Goal: Transaction & Acquisition: Purchase product/service

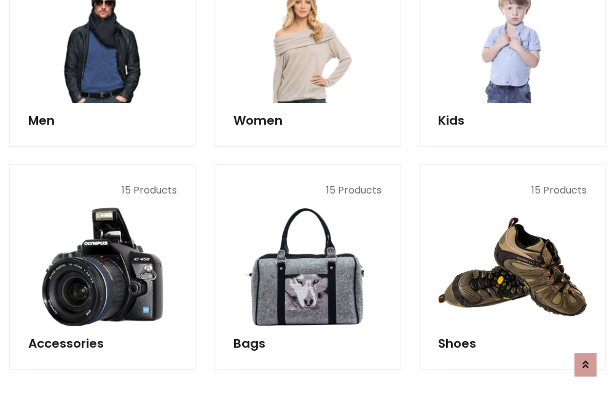
scroll to position [411, 0]
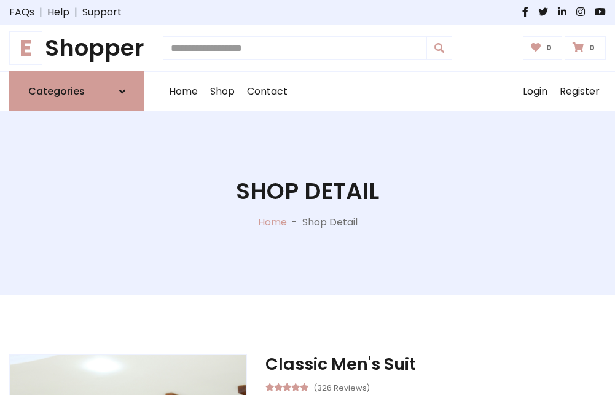
click at [77, 48] on h1 "E Shopper" at bounding box center [76, 47] width 135 height 27
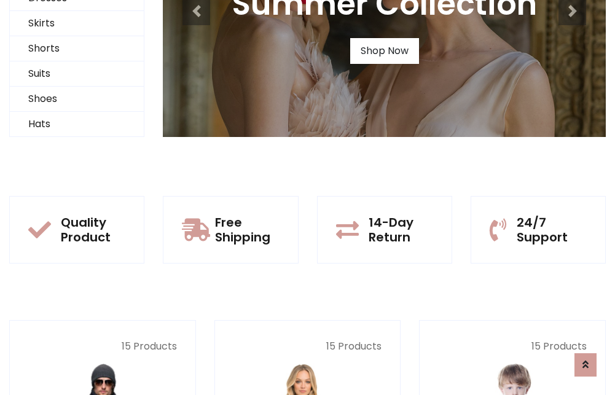
scroll to position [119, 0]
